Goal: Check status: Check status

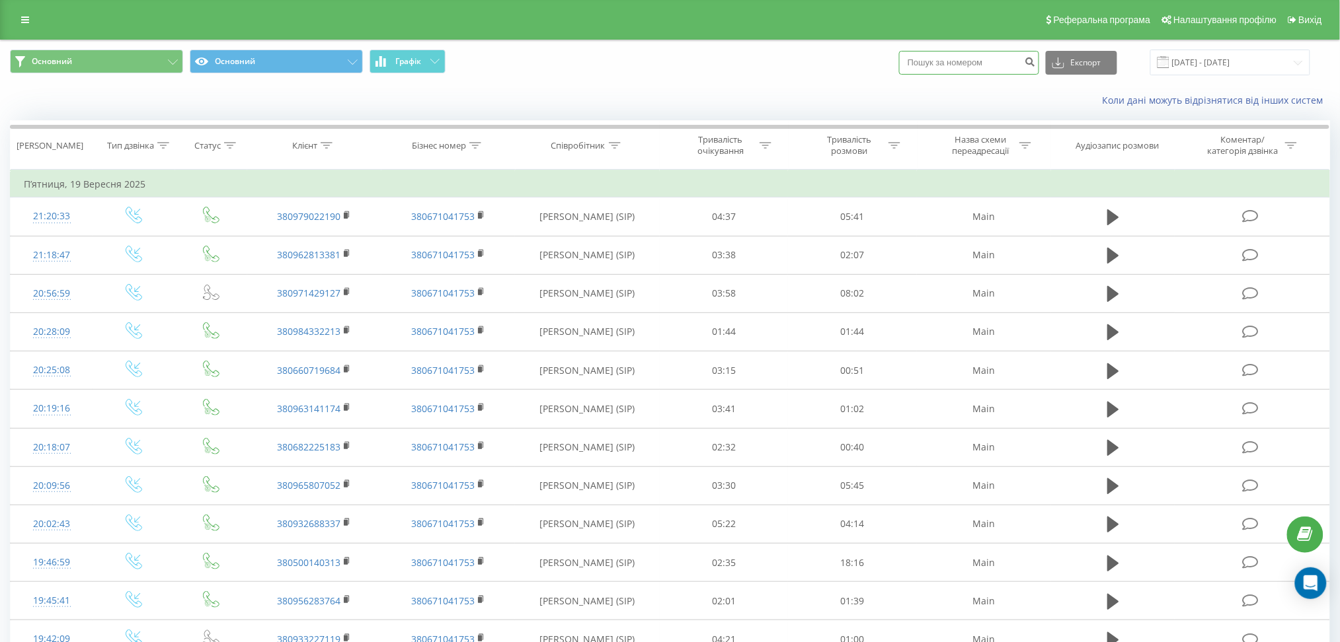
click at [948, 61] on input at bounding box center [969, 63] width 140 height 24
paste input "380962953803"
type input "380962953803"
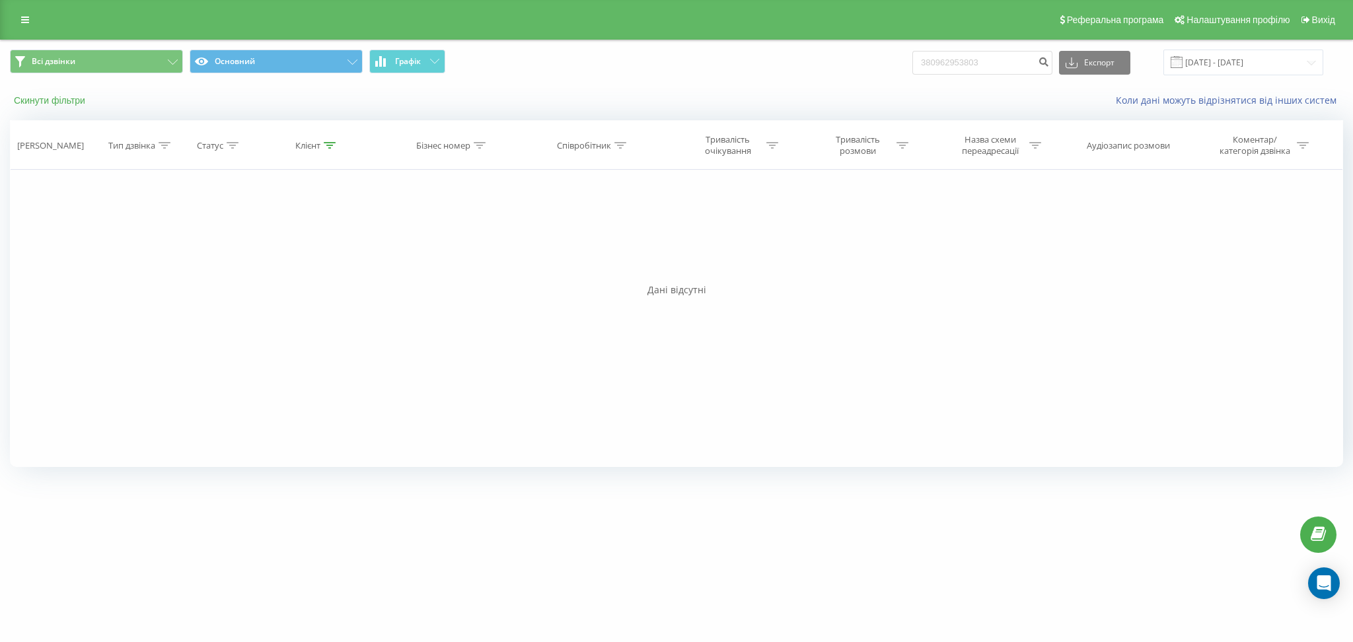
click at [62, 104] on button "Скинути фільтри" at bounding box center [51, 101] width 82 height 12
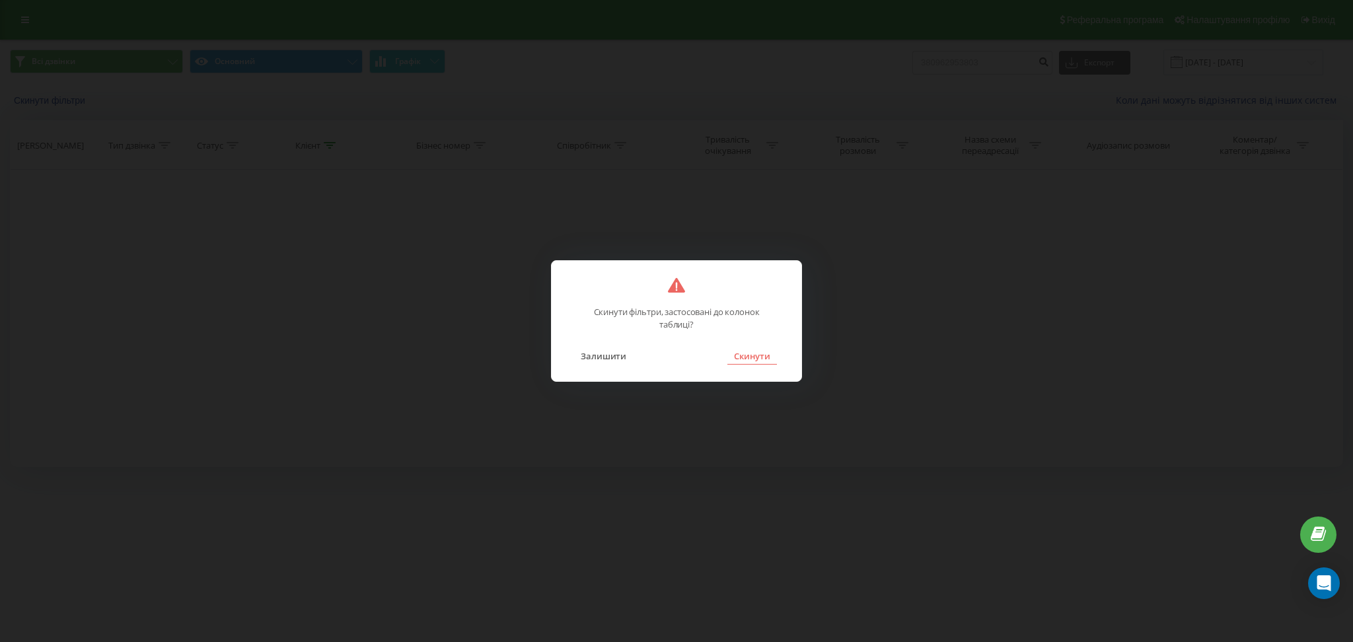
click at [745, 354] on button "Скинути" at bounding box center [753, 356] width 50 height 17
